Goal: Information Seeking & Learning: Find specific fact

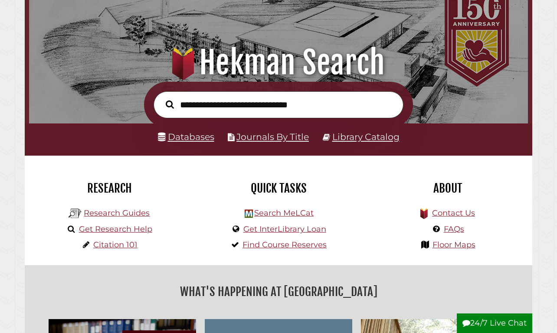
scroll to position [60, 0]
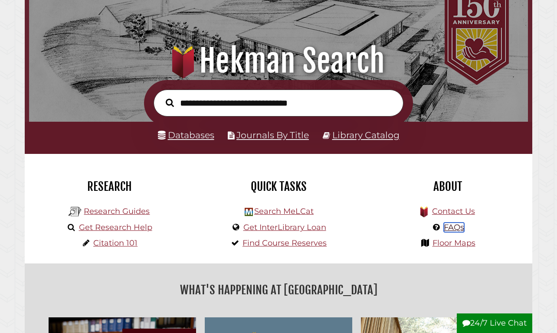
click at [460, 227] on link "FAQs" at bounding box center [454, 227] width 20 height 10
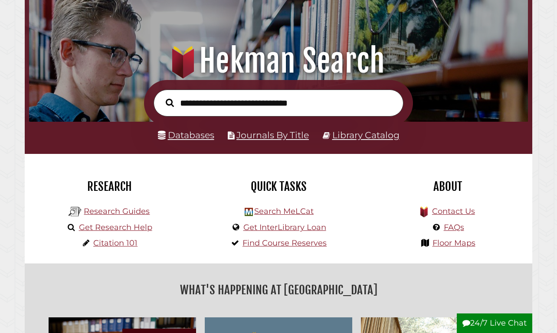
scroll to position [165, 495]
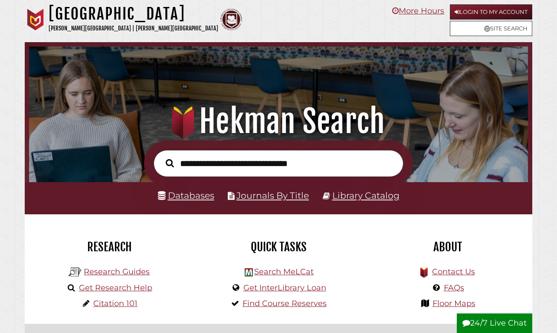
scroll to position [165, 495]
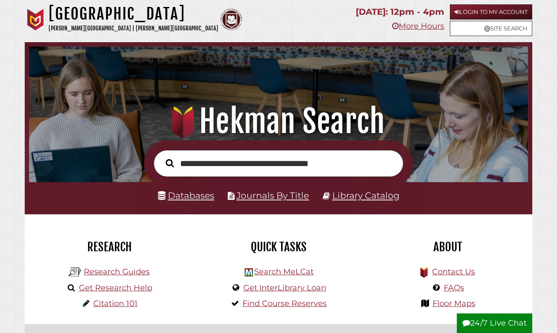
type input "**********"
click at [162, 156] on button "Search" at bounding box center [170, 162] width 17 height 13
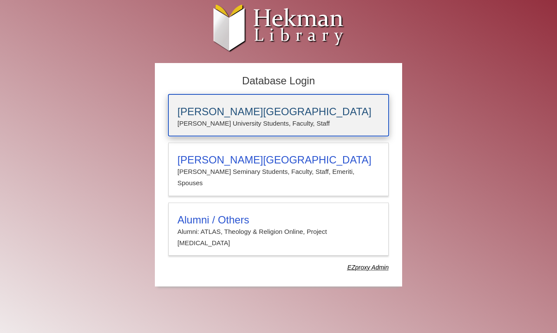
click at [247, 104] on div "Calvin University Calvin University Students, Faculty, Staff" at bounding box center [278, 115] width 221 height 42
